Goal: Task Accomplishment & Management: Use online tool/utility

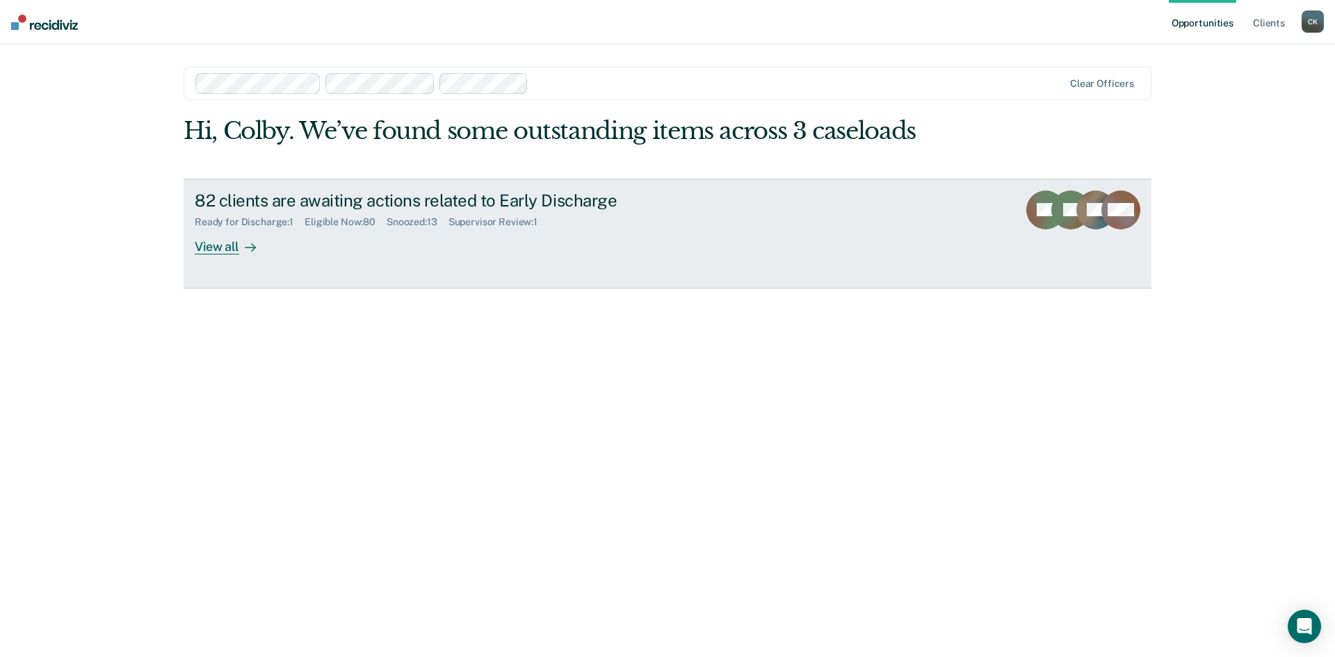
click at [236, 250] on div "View all" at bounding box center [234, 240] width 78 height 27
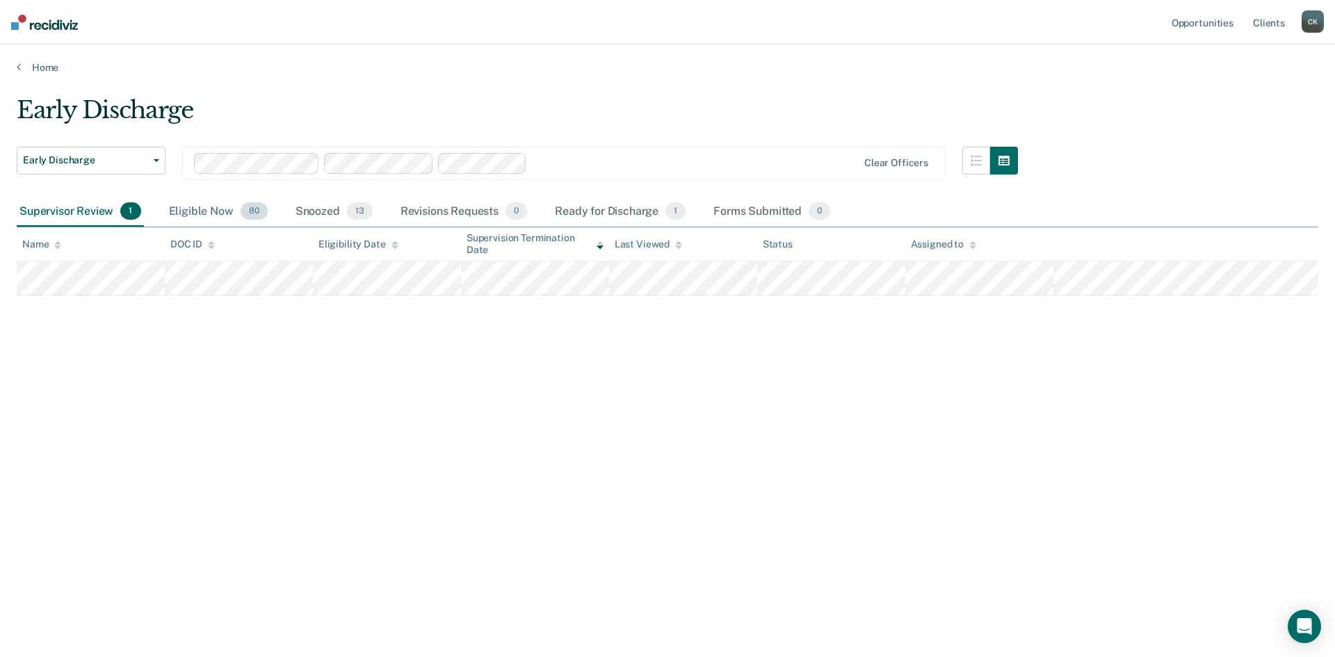
click at [208, 216] on div "Eligible Now 80" at bounding box center [218, 212] width 104 height 31
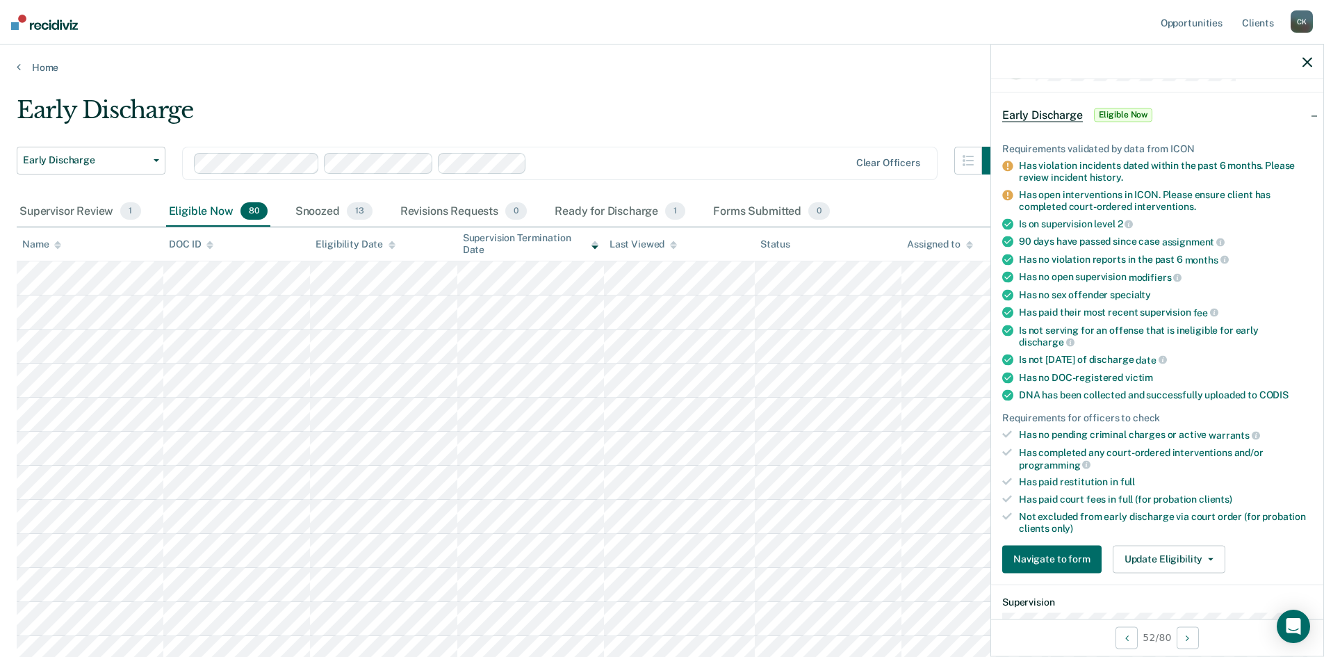
scroll to position [70, 0]
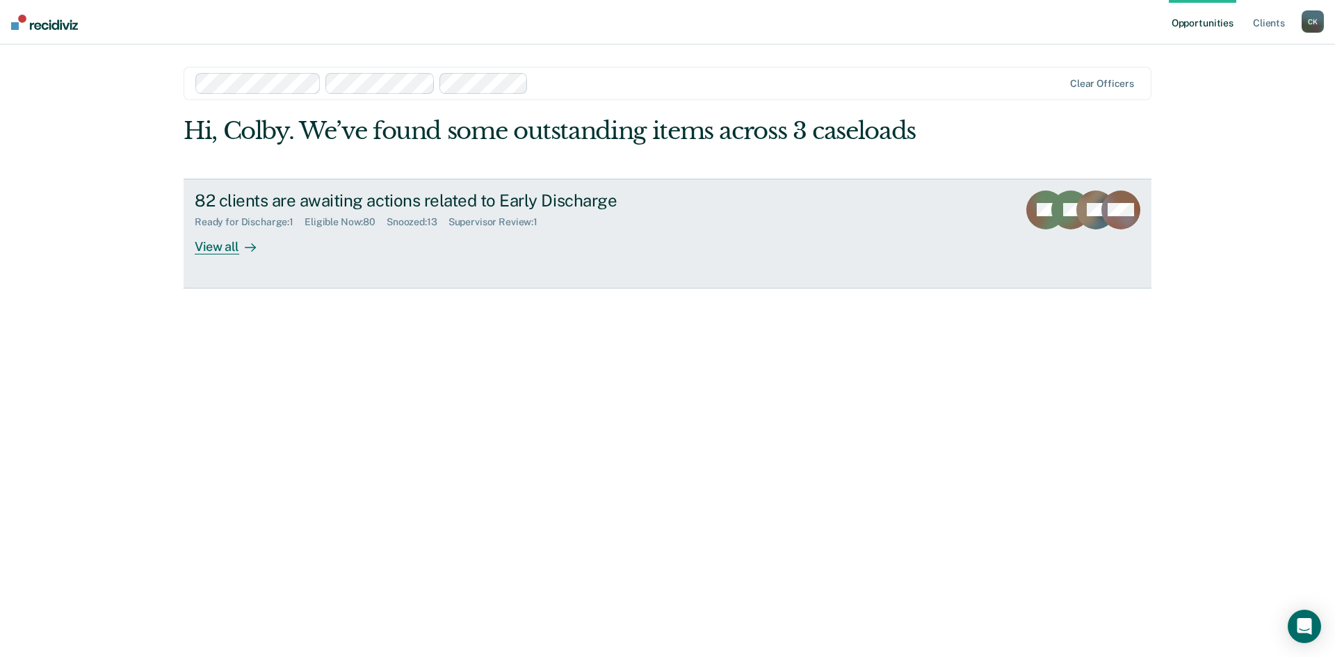
click at [224, 244] on div "View all" at bounding box center [234, 240] width 78 height 27
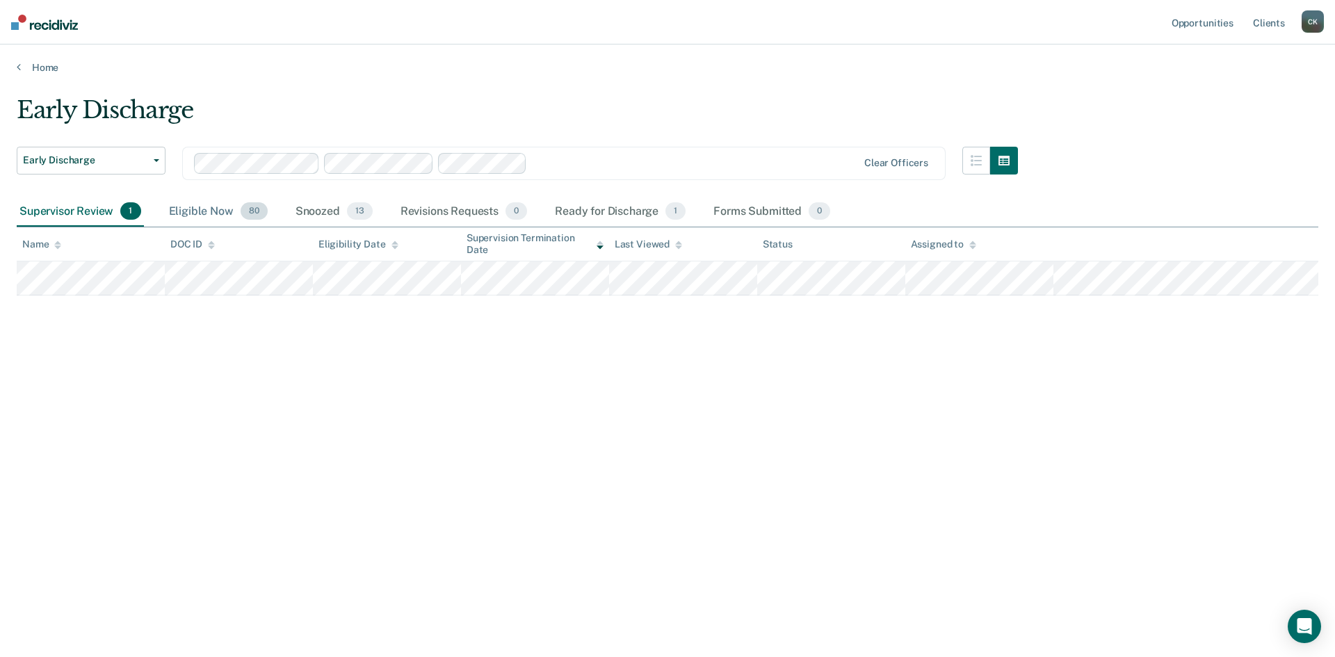
click at [198, 208] on div "Eligible Now 80" at bounding box center [218, 212] width 104 height 31
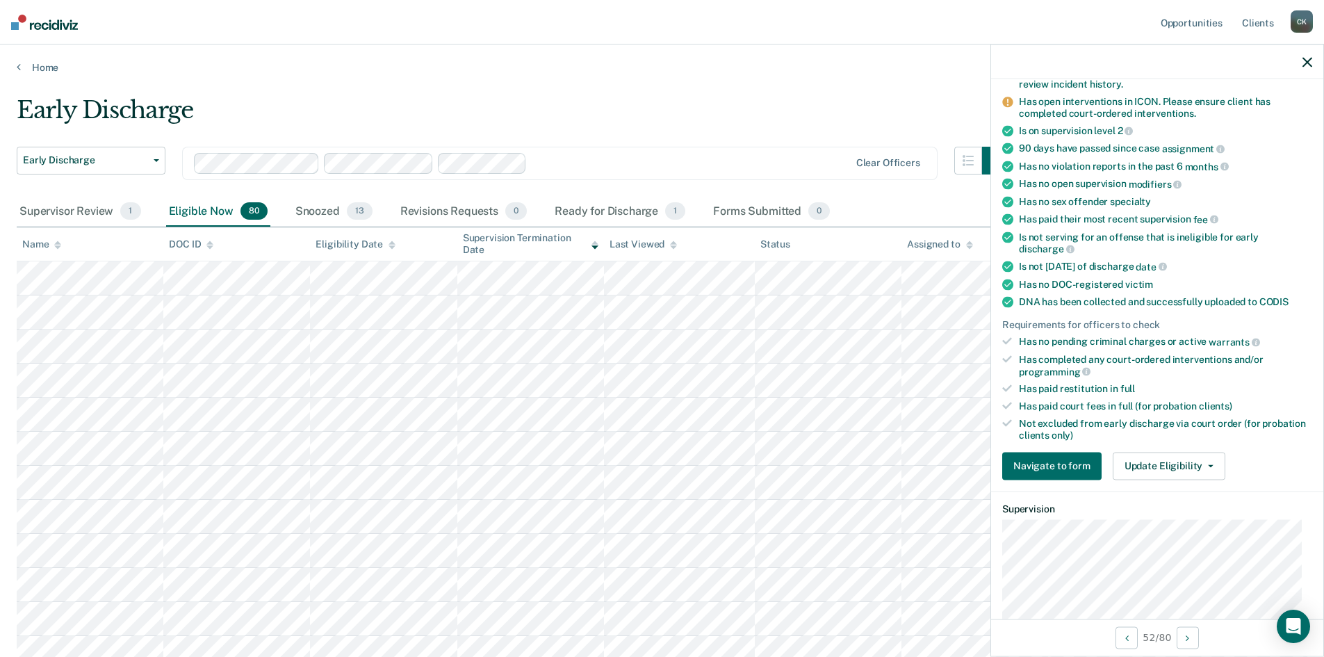
scroll to position [139, 0]
click at [1205, 455] on button "Update Eligibility" at bounding box center [1169, 464] width 113 height 28
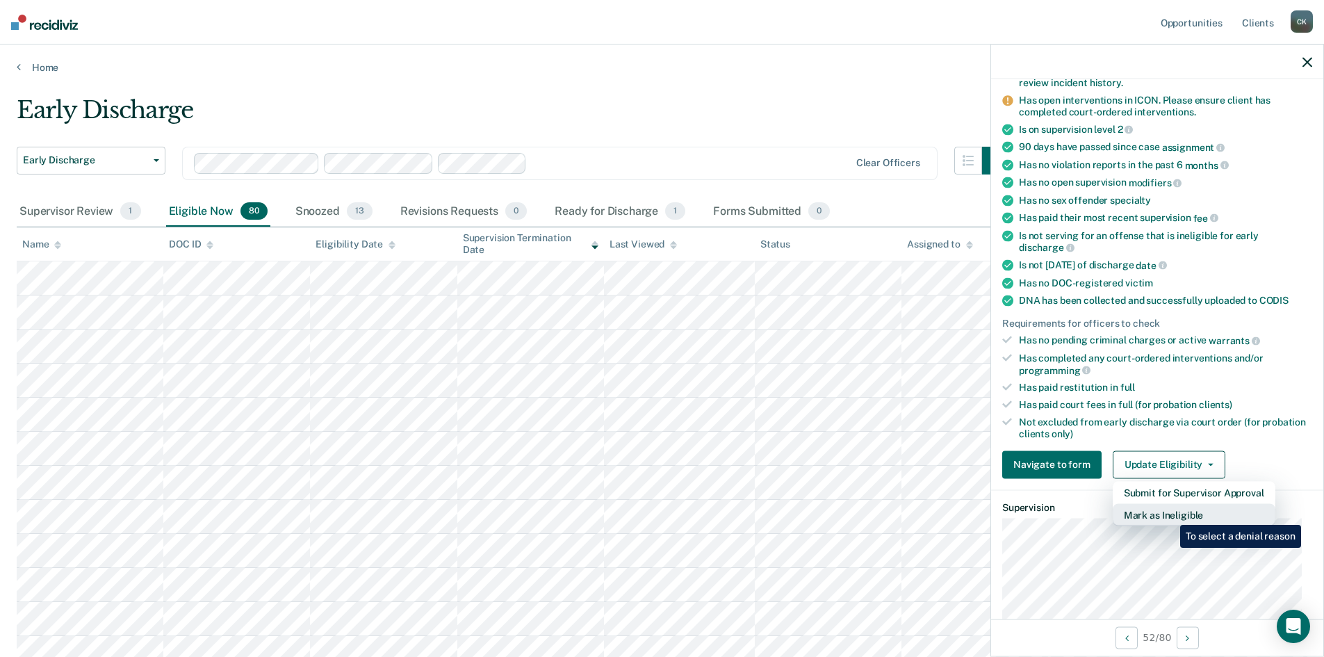
click at [1170, 512] on button "Mark as Ineligible" at bounding box center [1194, 514] width 163 height 22
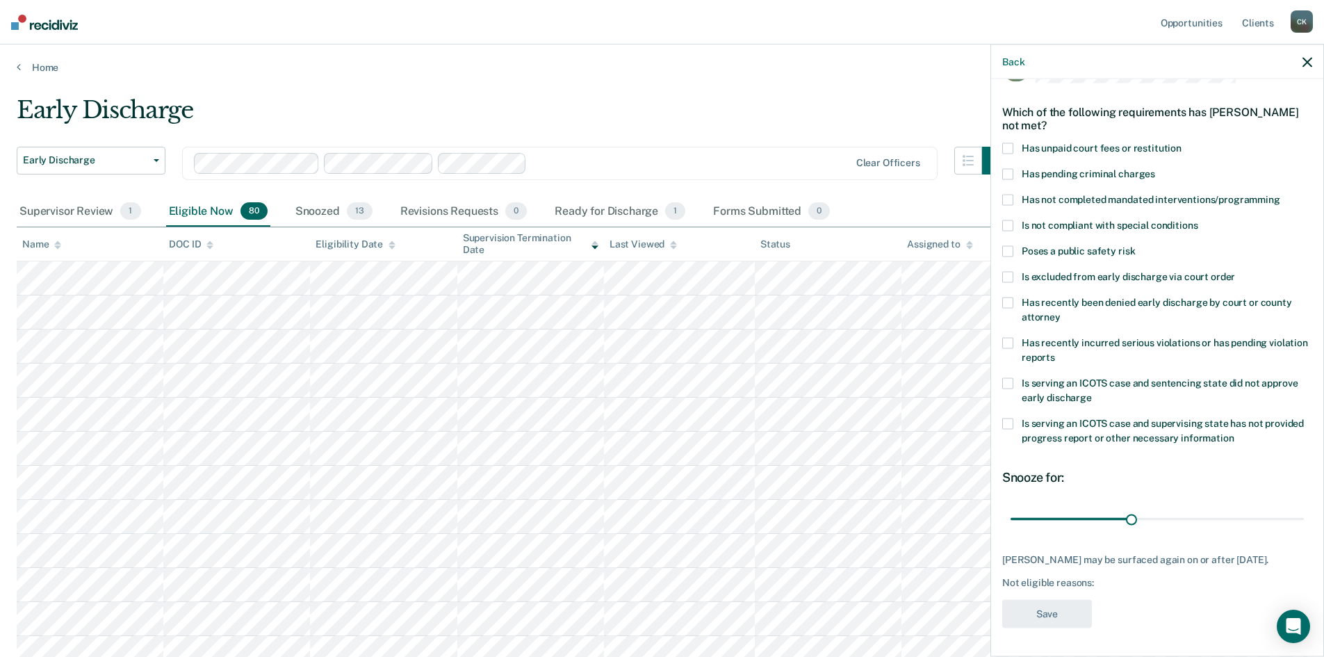
scroll to position [52, 0]
click at [1010, 143] on span at bounding box center [1007, 148] width 11 height 11
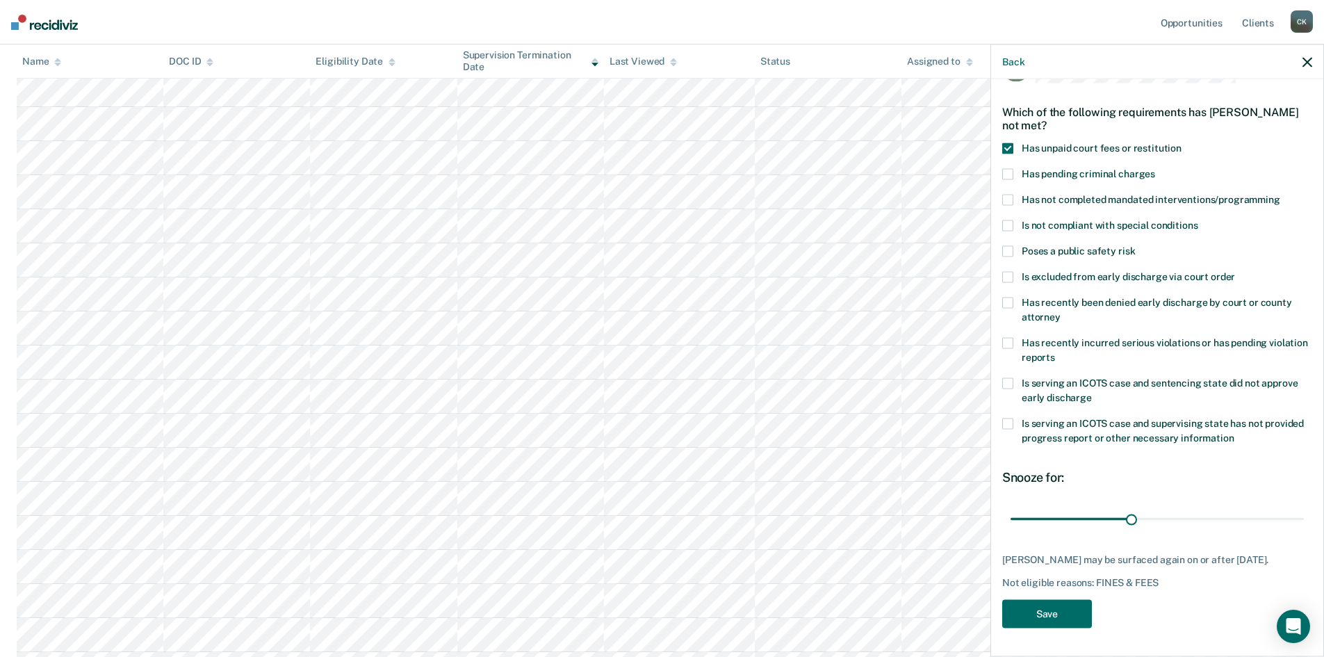
scroll to position [278, 0]
click at [1057, 615] on button "Save" at bounding box center [1047, 614] width 90 height 29
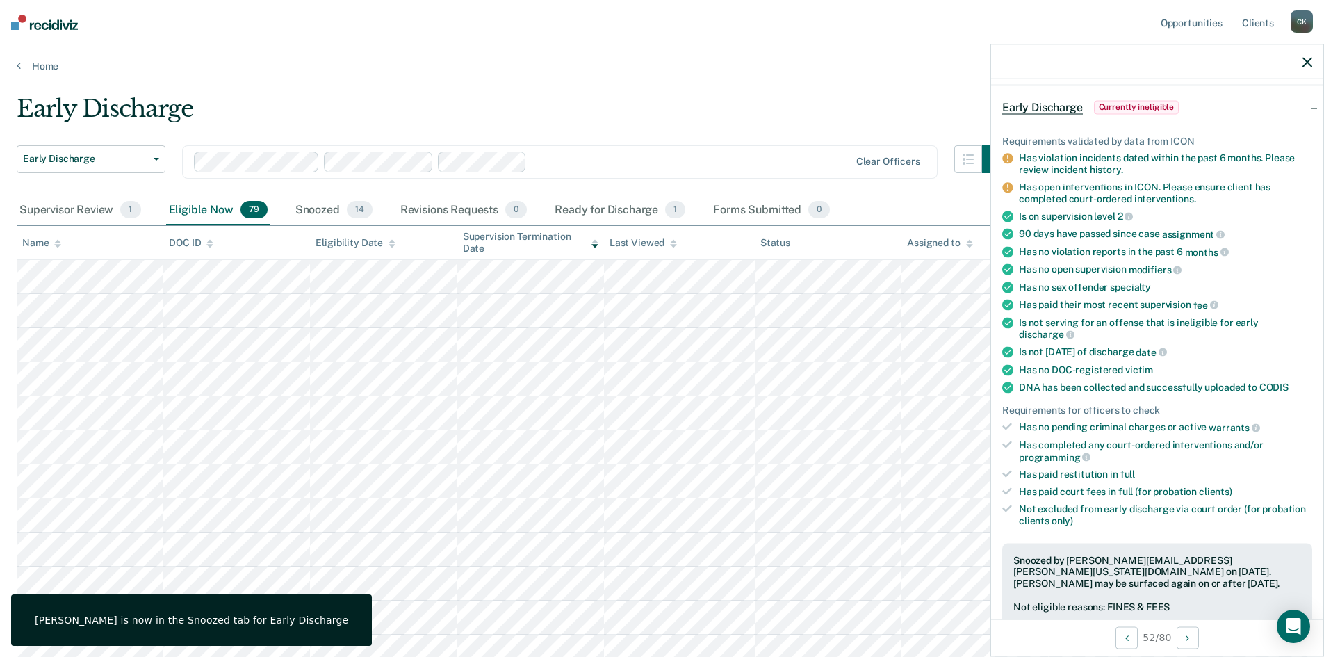
scroll to position [0, 0]
